Goal: Information Seeking & Learning: Find specific fact

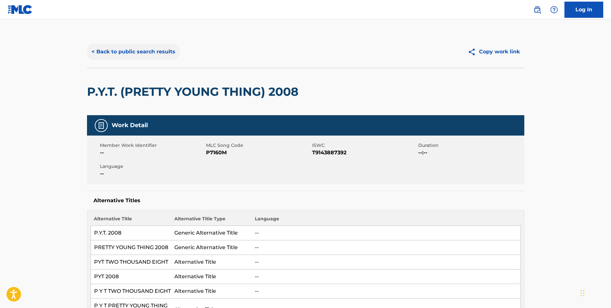
click at [162, 54] on button "< Back to public search results" at bounding box center [133, 52] width 93 height 16
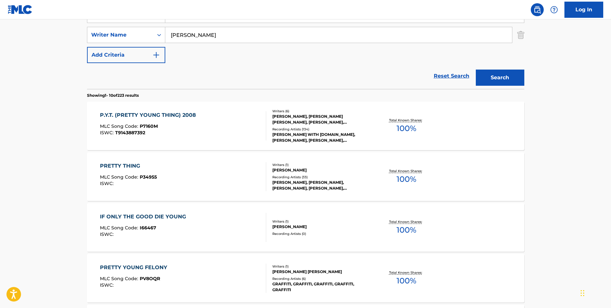
scroll to position [47, 0]
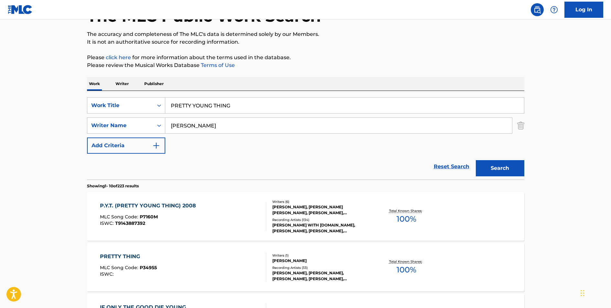
click at [211, 106] on input "PRETTY YOUNG THING" at bounding box center [344, 106] width 359 height 16
type input "GOODBYE TO A WORLD"
type input "[PERSON_NAME]"
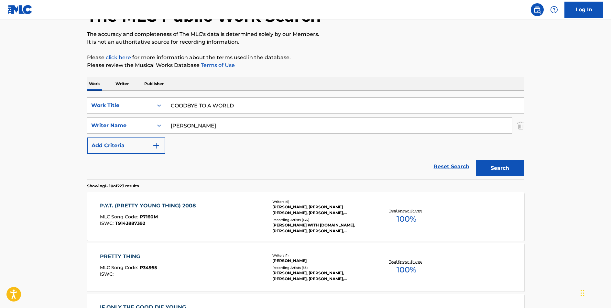
click at [476, 160] on button "Search" at bounding box center [500, 168] width 49 height 16
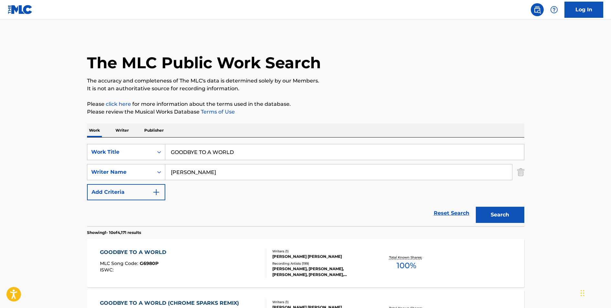
click at [130, 251] on div "GOODBYE TO A WORLD" at bounding box center [135, 252] width 70 height 8
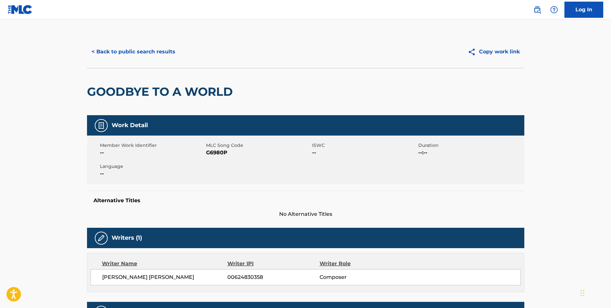
click at [218, 154] on span "G6980P" at bounding box center [258, 153] width 104 height 8
copy span "G6980P"
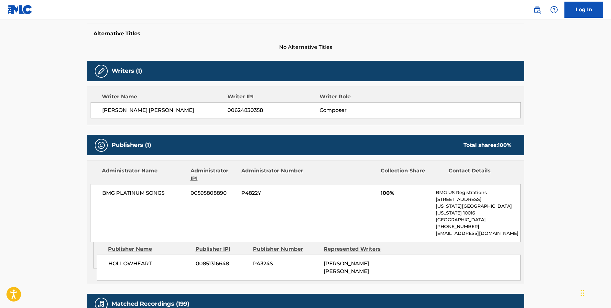
scroll to position [205, 0]
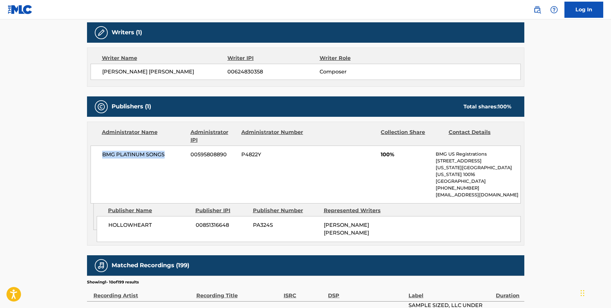
drag, startPoint x: 165, startPoint y: 154, endPoint x: 103, endPoint y: 155, distance: 62.4
click at [103, 155] on span "BMG PLATINUM SONGS" at bounding box center [144, 155] width 84 height 8
copy span "BMG PLATINUM SONGS"
